Goal: Navigation & Orientation: Find specific page/section

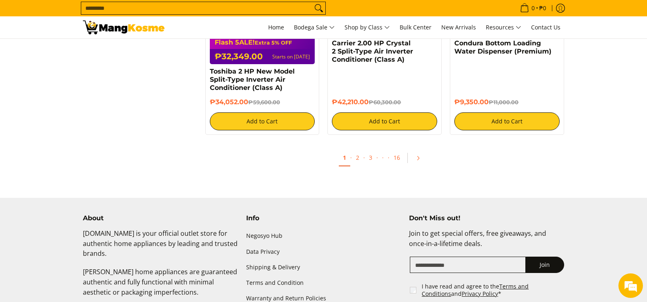
scroll to position [1714, 0]
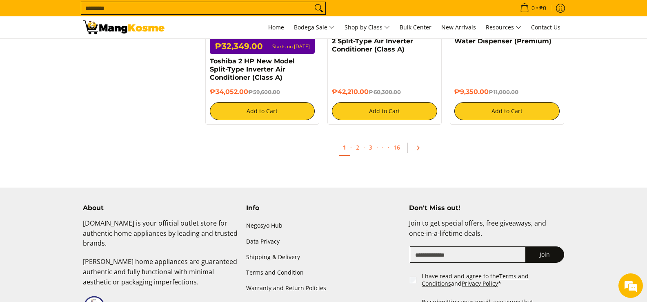
click at [423, 149] on link "Pagination" at bounding box center [421, 148] width 20 height 14
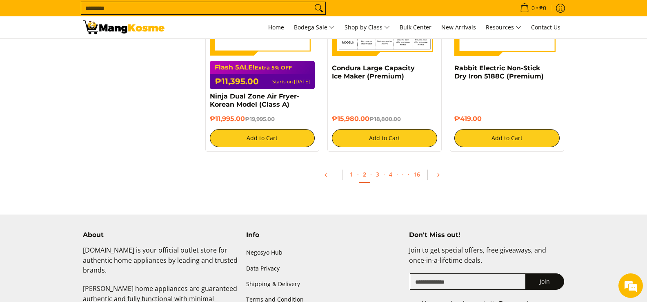
scroll to position [1633, 0]
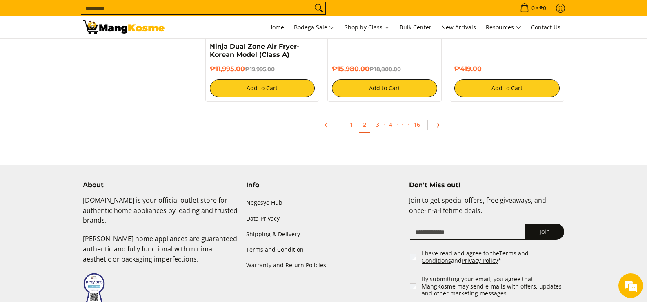
click at [437, 122] on icon "Pagination" at bounding box center [438, 125] width 6 height 6
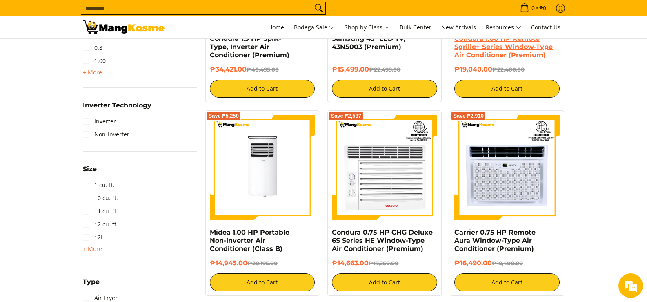
scroll to position [653, 0]
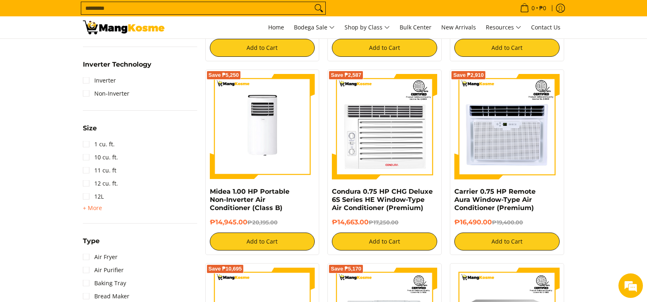
drag, startPoint x: 643, startPoint y: 294, endPoint x: 589, endPoint y: 78, distance: 222.2
click at [589, 78] on section "**********" at bounding box center [323, 259] width 647 height 1665
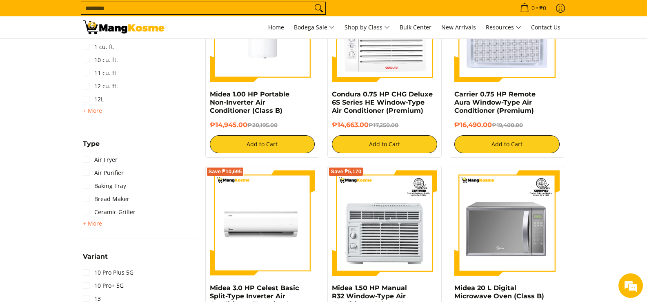
scroll to position [776, 0]
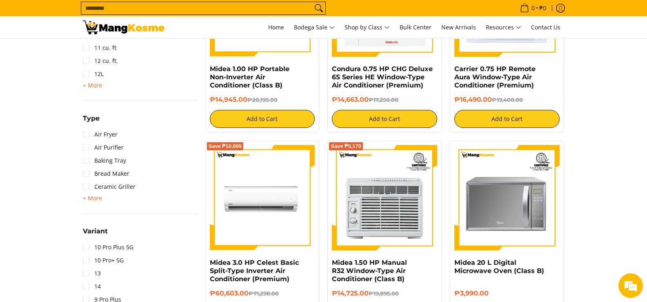
click at [610, 96] on section "**********" at bounding box center [323, 136] width 647 height 1665
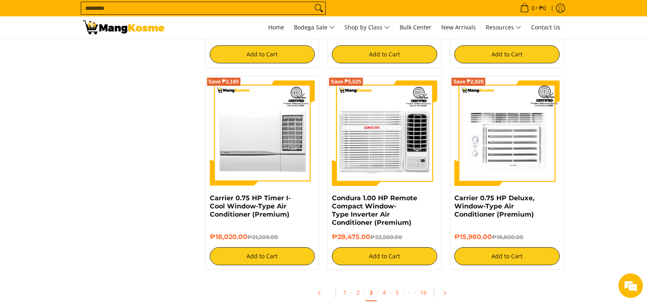
scroll to position [1510, 0]
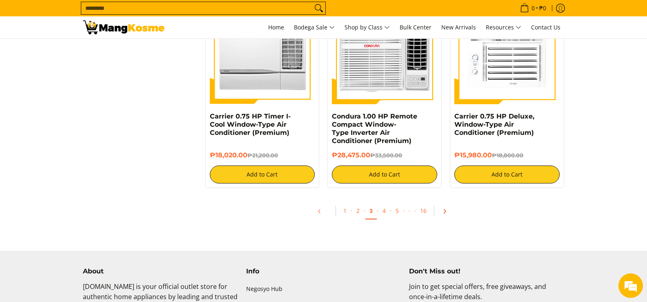
click at [445, 209] on icon "Pagination" at bounding box center [445, 211] width 6 height 6
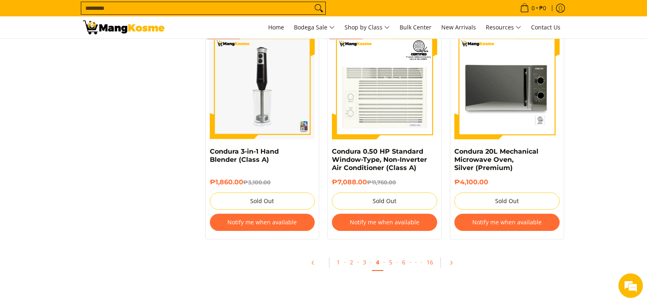
scroll to position [1633, 0]
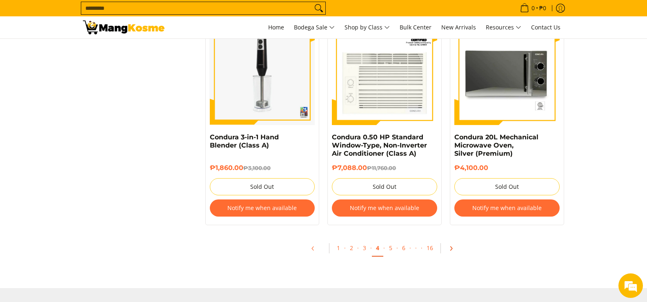
click at [449, 246] on icon "Pagination" at bounding box center [451, 248] width 6 height 6
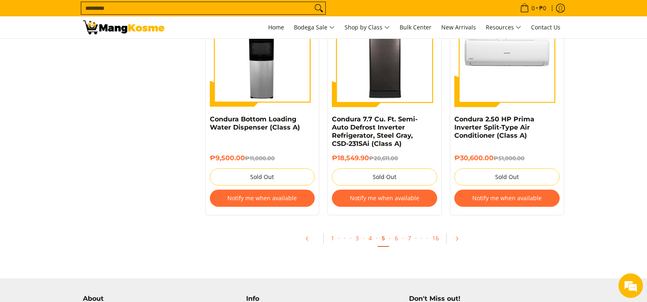
scroll to position [1714, 0]
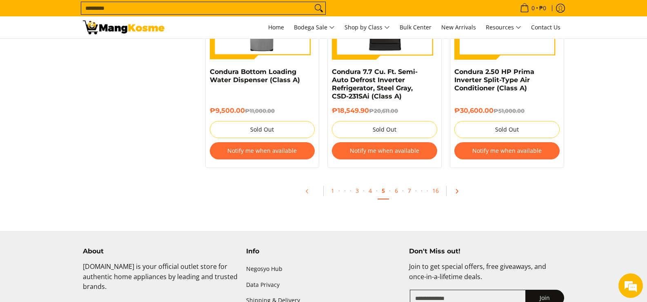
click at [456, 191] on icon "Pagination" at bounding box center [457, 191] width 2 height 4
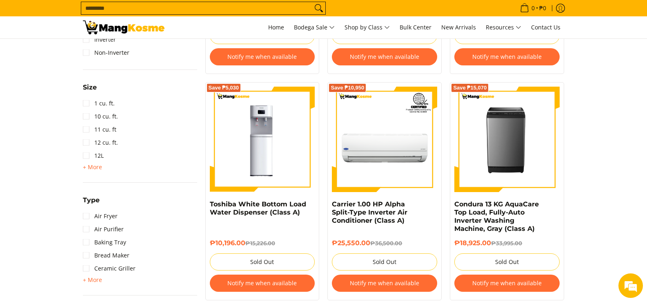
scroll to position [571, 0]
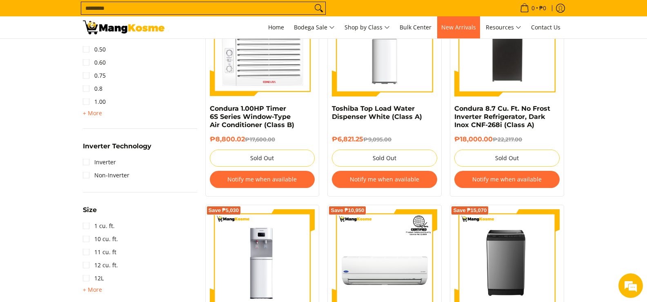
click at [442, 29] on link "New Arrivals" at bounding box center [458, 27] width 43 height 22
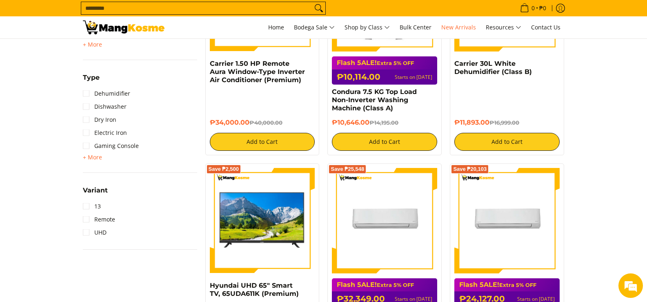
scroll to position [816, 0]
